Goal: Task Accomplishment & Management: Manage account settings

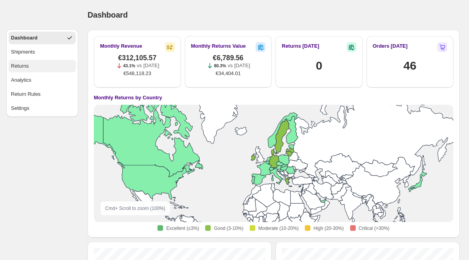
click at [45, 71] on button "Returns" at bounding box center [42, 66] width 67 height 13
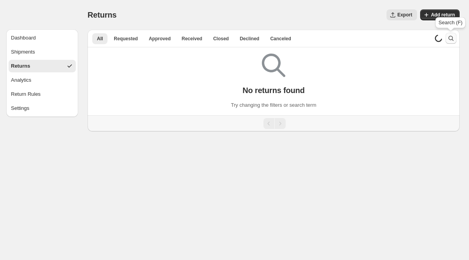
click at [451, 42] on icon "Search and filter results" at bounding box center [451, 38] width 8 height 8
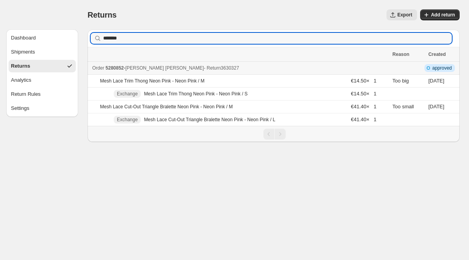
click at [124, 69] on span "5280852" at bounding box center [115, 67] width 18 height 5
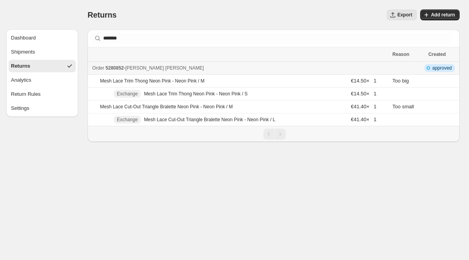
click at [54, 70] on button "Returns" at bounding box center [42, 66] width 67 height 13
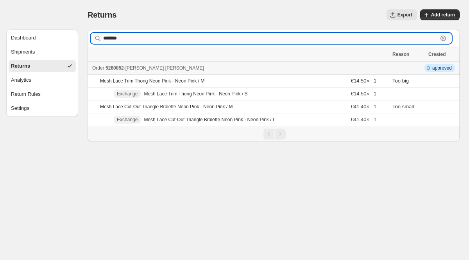
click at [123, 36] on input "*******" at bounding box center [270, 38] width 335 height 11
paste input "text"
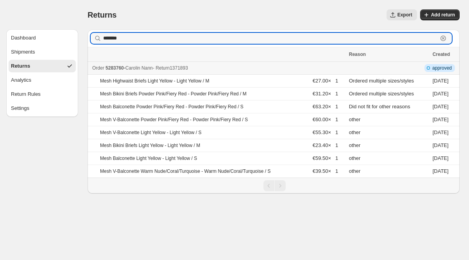
type input "*******"
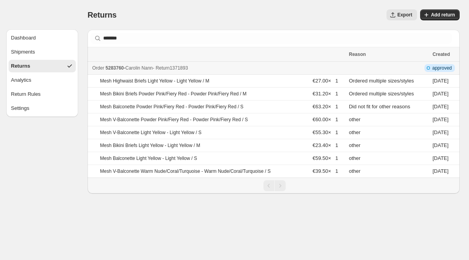
click at [124, 69] on span "5283760" at bounding box center [115, 67] width 18 height 5
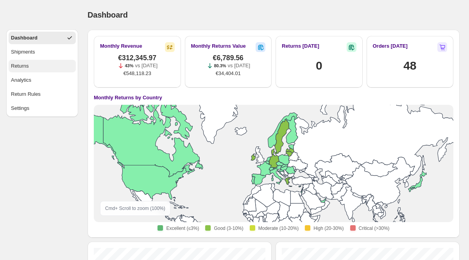
click at [46, 71] on button "Returns" at bounding box center [42, 66] width 67 height 13
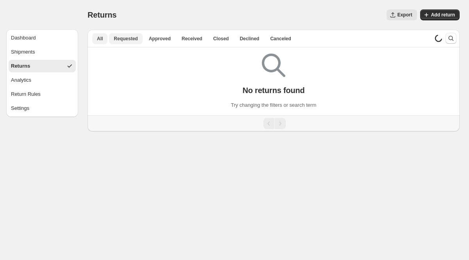
click at [118, 41] on span "Requested" at bounding box center [126, 39] width 24 height 6
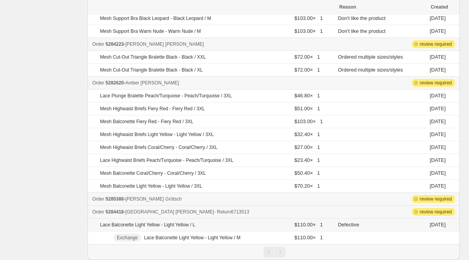
scroll to position [166, 0]
click at [122, 210] on span "5284418" at bounding box center [115, 211] width 18 height 5
click at [119, 200] on span "5285388" at bounding box center [115, 198] width 18 height 5
click at [115, 83] on span "5282620" at bounding box center [115, 82] width 18 height 5
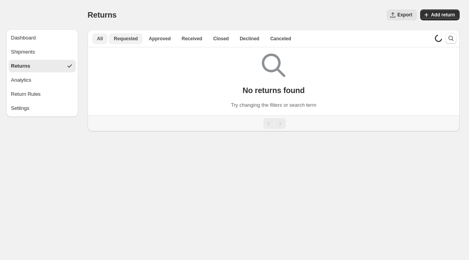
click at [140, 41] on button "Requested" at bounding box center [125, 38] width 33 height 11
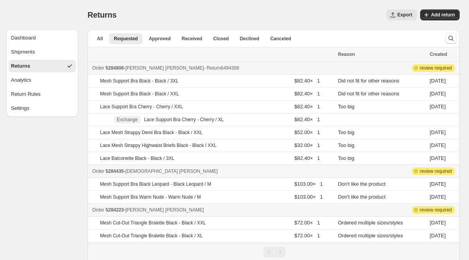
click at [123, 65] on span "5284806" at bounding box center [115, 67] width 18 height 5
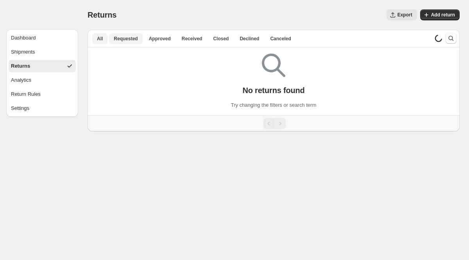
click at [127, 38] on span "Requested" at bounding box center [126, 39] width 24 height 6
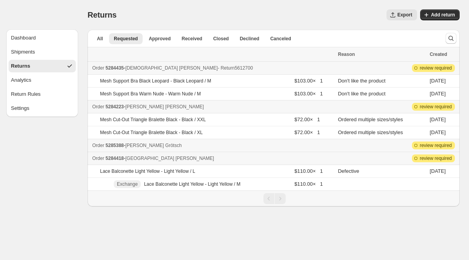
click at [124, 69] on span "5284435" at bounding box center [115, 67] width 18 height 5
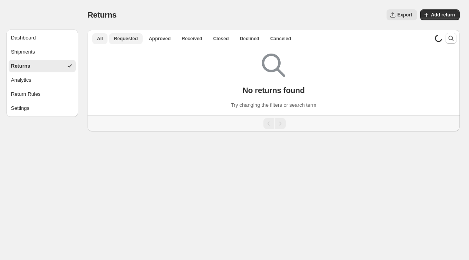
click at [124, 39] on span "Requested" at bounding box center [126, 39] width 24 height 6
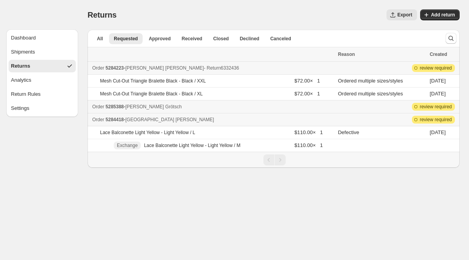
click at [124, 69] on span "5284223" at bounding box center [115, 67] width 18 height 5
click at [116, 72] on td "Order 5284223 - Katherine Bergeron - Return 6332436" at bounding box center [212, 68] width 248 height 13
click at [118, 69] on span "5284223" at bounding box center [115, 67] width 18 height 5
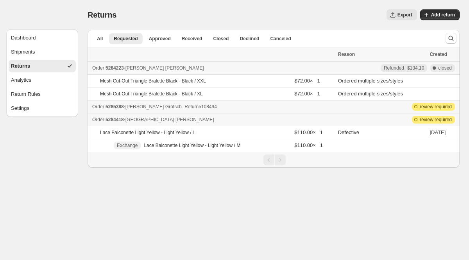
click at [105, 106] on div "Order 5285388 - Julia Grötsch - Return 5108494" at bounding box center [212, 107] width 241 height 8
click at [115, 119] on span "5284418" at bounding box center [115, 119] width 18 height 5
click at [122, 39] on span "Requested" at bounding box center [126, 39] width 24 height 6
click at [97, 38] on span "All" at bounding box center [100, 39] width 6 height 6
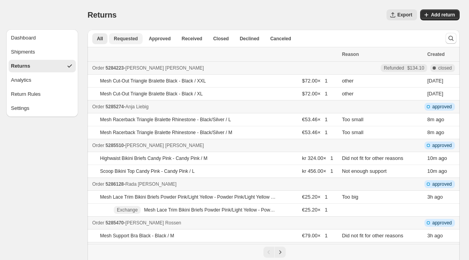
click at [121, 41] on span "Requested" at bounding box center [126, 39] width 24 height 6
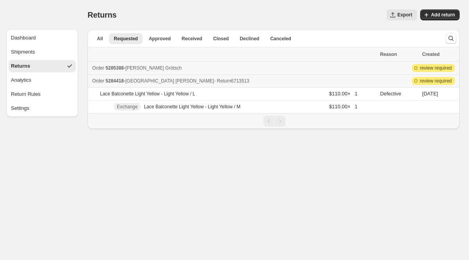
click at [161, 82] on span "Alexandria Kapoor" at bounding box center [170, 80] width 89 height 5
click at [120, 33] on button "Requested" at bounding box center [125, 38] width 33 height 11
